Goal: Information Seeking & Learning: Check status

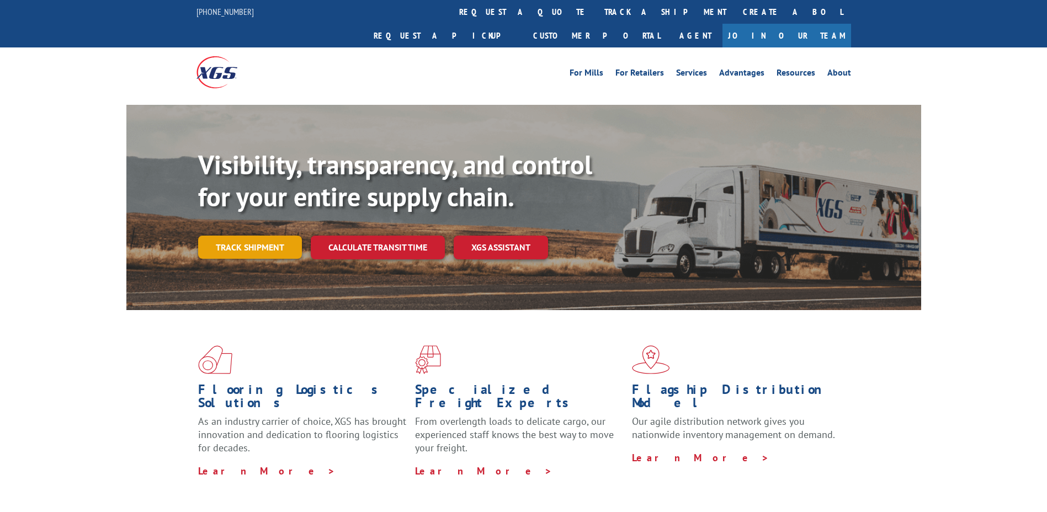
click at [253, 236] on link "Track shipment" at bounding box center [250, 247] width 104 height 23
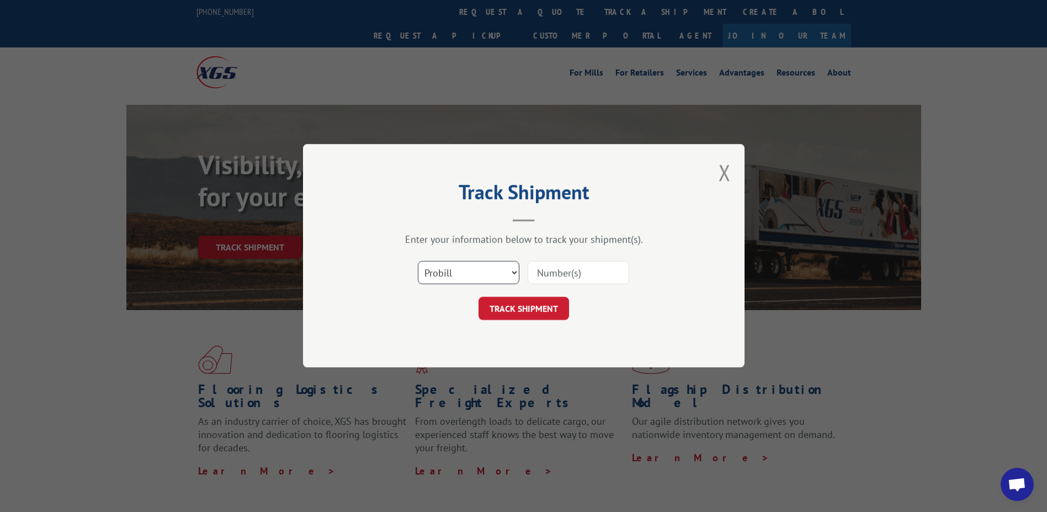
drag, startPoint x: 517, startPoint y: 278, endPoint x: 508, endPoint y: 285, distance: 11.3
click at [517, 277] on select "Select category... Probill BOL PO" at bounding box center [469, 273] width 102 height 23
select select "po"
click at [418, 262] on select "Select category... Probill BOL PO" at bounding box center [469, 273] width 102 height 23
paste input "25516305"
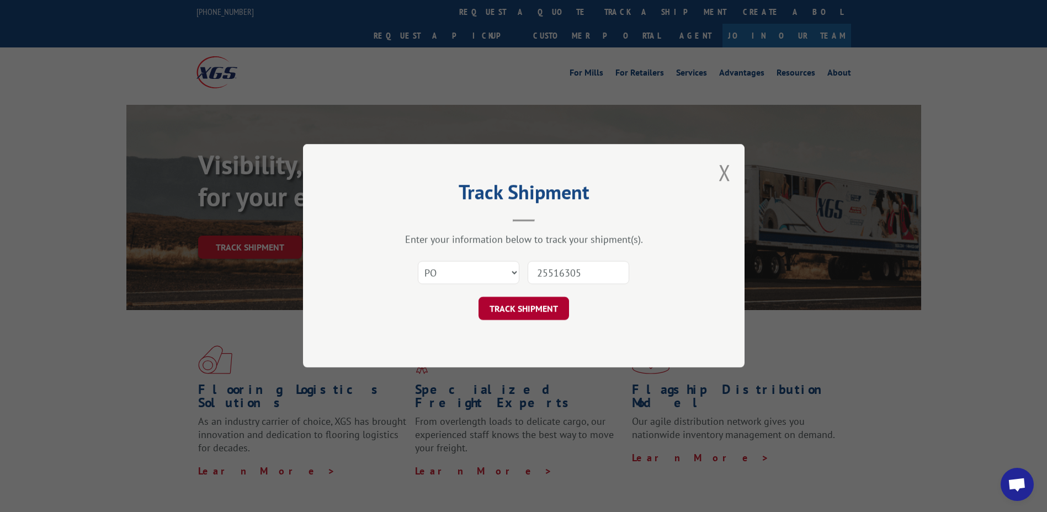
type input "25516305"
click at [533, 308] on button "TRACK SHIPMENT" at bounding box center [523, 308] width 91 height 23
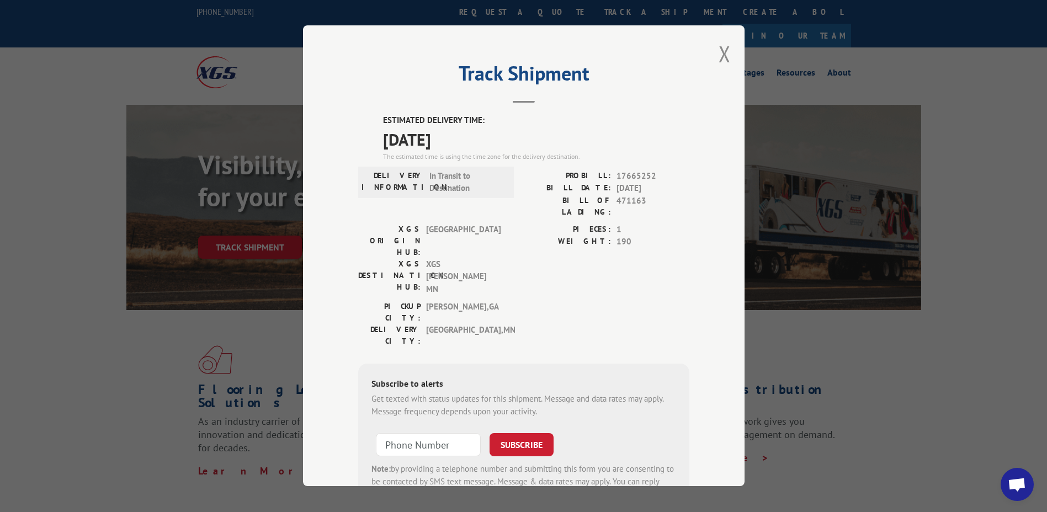
scroll to position [36, 0]
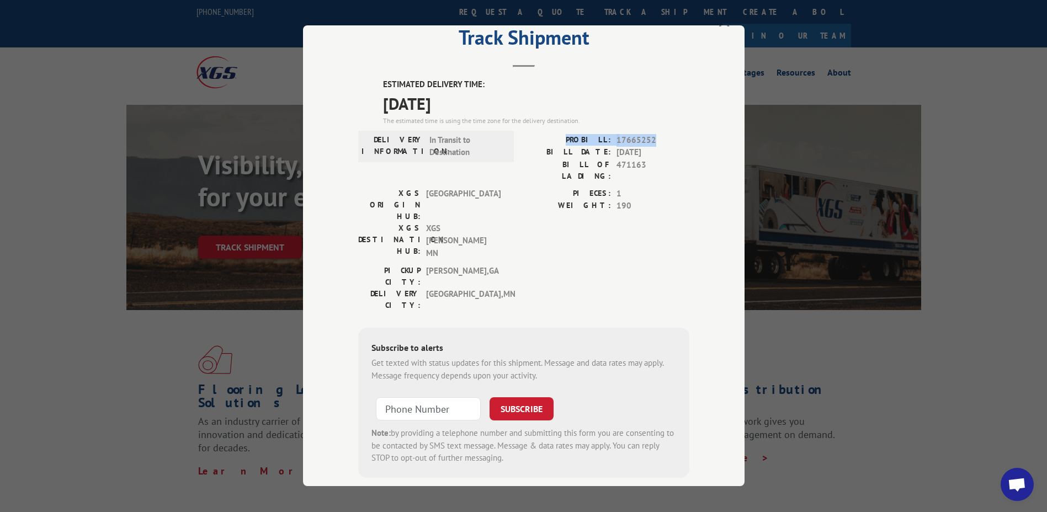
drag, startPoint x: 653, startPoint y: 143, endPoint x: 572, endPoint y: 143, distance: 80.6
click at [572, 143] on div "PROBILL: 17665252" at bounding box center [607, 140] width 166 height 13
